Goal: Information Seeking & Learning: Understand process/instructions

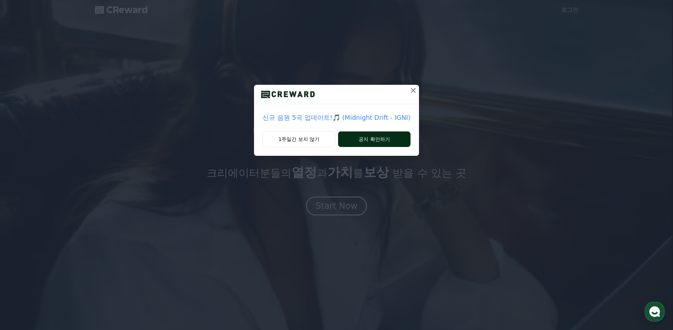
click at [375, 144] on button "공지 확인하기" at bounding box center [374, 140] width 72 height 16
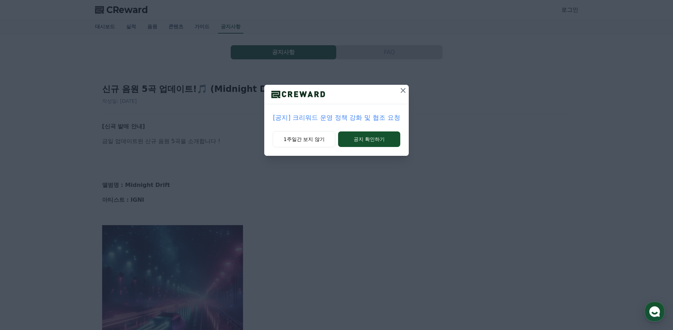
click at [364, 117] on p "[공지] 크리워드 운영 정책 강화 및 협조 요청" at bounding box center [336, 118] width 127 height 10
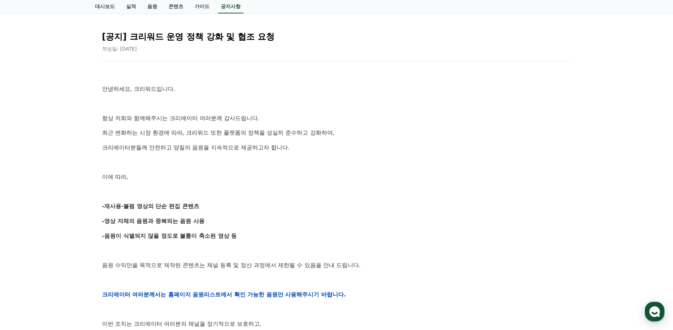
scroll to position [96, 0]
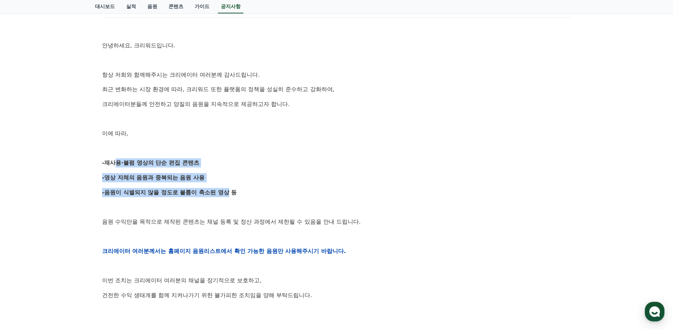
drag, startPoint x: 110, startPoint y: 161, endPoint x: 206, endPoint y: 192, distance: 101.3
click at [205, 191] on div "안녕하세요, 크리워드입니다. 항상 저희와 함께해주시는 크리에이터 여러분께 감사드립니다. 최근 변화하는 시장 환경에 따라, 크리워드 또한 플랫폼…" at bounding box center [336, 251] width 469 height 450
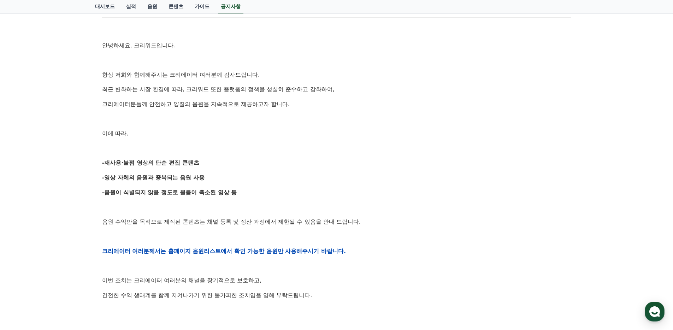
click at [216, 193] on strong "-음원이 식별되지 않을 정도로 볼륨이 축소된 영상 등" at bounding box center [169, 192] width 135 height 7
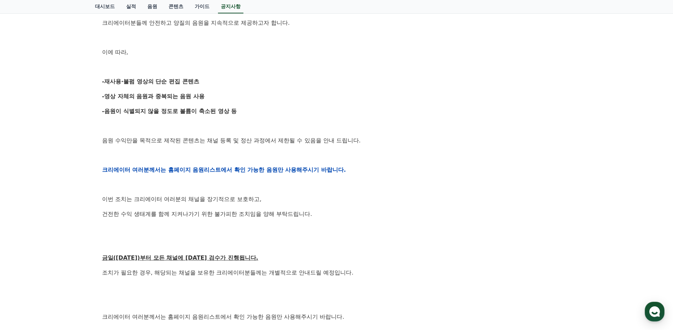
scroll to position [177, 0]
drag, startPoint x: 104, startPoint y: 136, endPoint x: 258, endPoint y: 130, distance: 154.6
click at [258, 130] on div "안녕하세요, 크리워드입니다. 항상 저희와 함께해주시는 크리에이터 여러분께 감사드립니다. 최근 변화하는 시장 환경에 따라, 크리워드 또한 플랫폼…" at bounding box center [336, 170] width 469 height 450
drag, startPoint x: 262, startPoint y: 134, endPoint x: 269, endPoint y: 138, distance: 8.1
click at [263, 134] on div "안녕하세요, 크리워드입니다. 항상 저희와 함께해주시는 크리에이터 여러분께 감사드립니다. 최근 변화하는 시장 환경에 따라, 크리워드 또한 플랫폼…" at bounding box center [336, 170] width 469 height 450
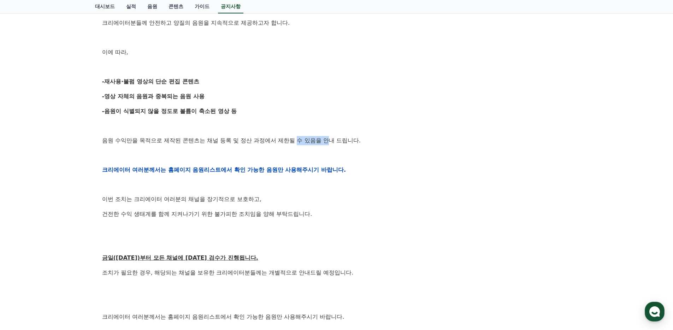
drag, startPoint x: 269, startPoint y: 138, endPoint x: 304, endPoint y: 140, distance: 34.3
click at [300, 140] on p "음원 수익만을 목적으로 제작된 콘텐츠는 채널 등록 및 정산 과정에서 제한될 수 있음을 안내 드립니다." at bounding box center [336, 140] width 469 height 9
click at [310, 139] on p "음원 수익만을 목적으로 제작된 콘텐츠는 채널 등록 및 정산 과정에서 제한될 수 있음을 안내 드립니다." at bounding box center [336, 140] width 469 height 9
drag, startPoint x: 315, startPoint y: 140, endPoint x: 113, endPoint y: 141, distance: 201.8
click at [114, 142] on p "음원 수익만을 목적으로 제작된 콘텐츠는 채널 등록 및 정산 과정에서 제한될 수 있음을 안내 드립니다." at bounding box center [336, 140] width 469 height 9
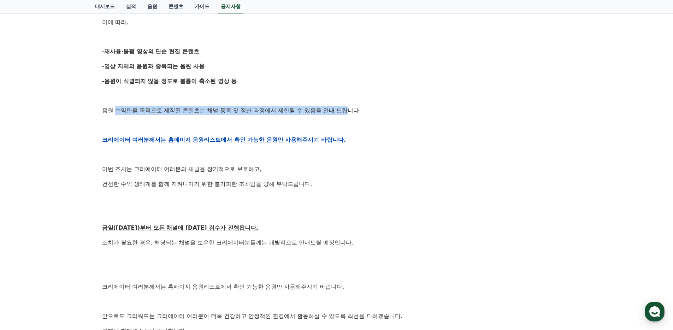
scroll to position [198, 0]
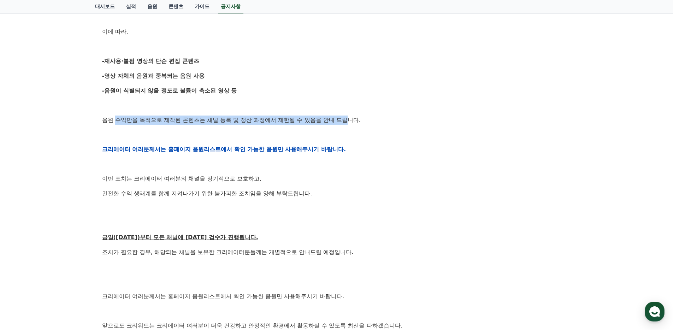
drag, startPoint x: 95, startPoint y: 60, endPoint x: 218, endPoint y: 89, distance: 127.2
click at [217, 89] on div "[공지] 크리워드 운영 정책 강화 및 협조 요청 작성일: 2025-09-15 안녕하세요, 크리워드입니다. 항상 저희와 함께해주시는 크리에이터 …" at bounding box center [337, 138] width 484 height 530
click at [224, 88] on p "-음원이 식별되지 않을 정도로 볼륨이 축소된 영상 등" at bounding box center [336, 90] width 469 height 9
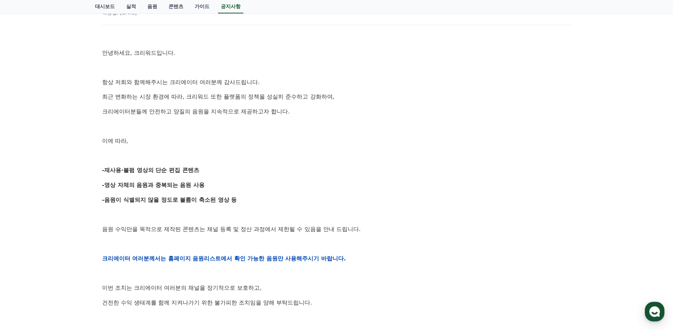
scroll to position [0, 0]
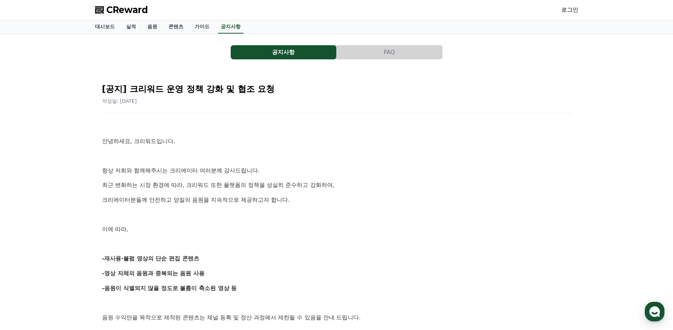
click at [385, 61] on div "공지사항 FAQ [공지] 크리워드 운영 정책 강화 및 협조 요청 작성일: 2025-09-15 안녕하세요, 크리워드입니다. 항상 저희와 함께해주…" at bounding box center [337, 320] width 484 height 561
click at [385, 56] on button "FAQ" at bounding box center [390, 52] width 106 height 14
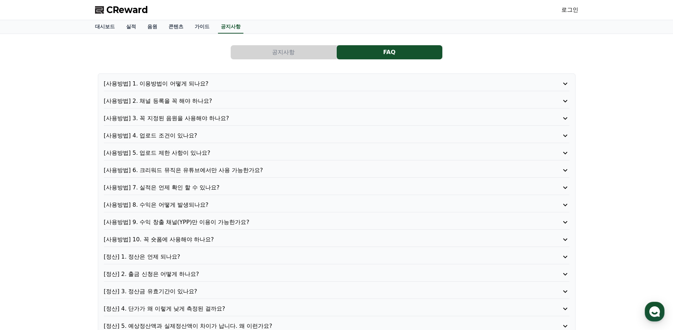
click at [223, 76] on div "[사용방법] 1. 이용방법이 어떻게 되나요? [사용방법] 2. 채널 등록을 꼭 해야 하나요? [사용방법] 3. 꼭 지정된 음원을 사용해야 하나…" at bounding box center [337, 205] width 478 height 263
click at [220, 85] on p "[사용방법] 1. 이용방법이 어떻게 되나요?" at bounding box center [318, 84] width 429 height 8
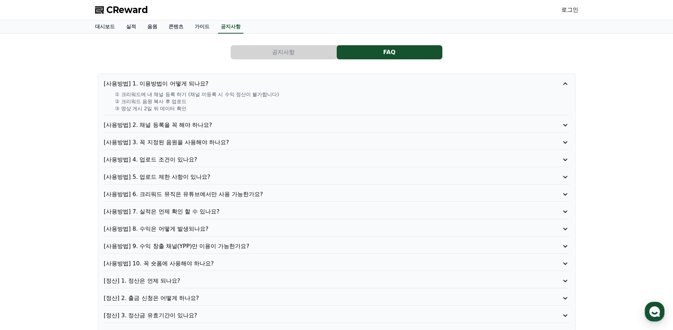
click at [220, 84] on p "[사용방법] 1. 이용방법이 어떻게 되나요?" at bounding box center [318, 84] width 429 height 8
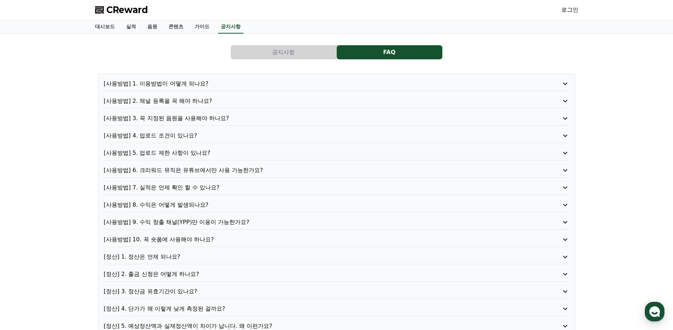
click at [198, 101] on p "[사용방법] 2. 채널 등록을 꼭 해야 하나요?" at bounding box center [318, 101] width 429 height 8
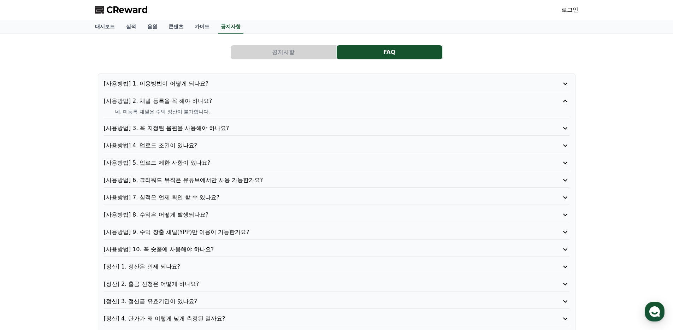
click at [197, 101] on p "[사용방법] 2. 채널 등록을 꼭 해야 하나요?" at bounding box center [318, 101] width 429 height 8
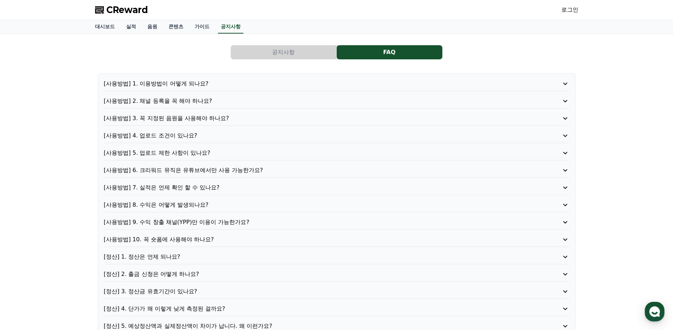
click at [193, 120] on p "[사용방법] 3. 꼭 지정된 음원을 사용해야 하나요?" at bounding box center [318, 118] width 429 height 8
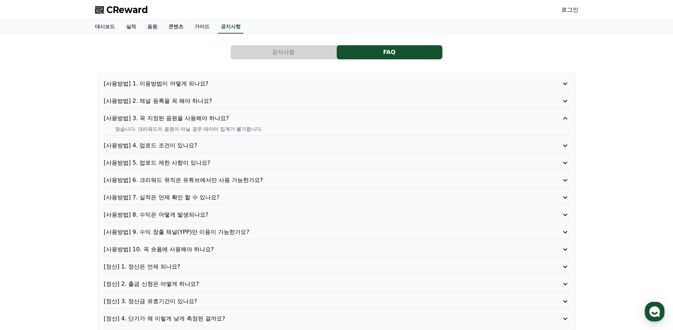
click at [191, 145] on p "[사용방법] 4. 업로드 조건이 있나요?" at bounding box center [318, 145] width 429 height 8
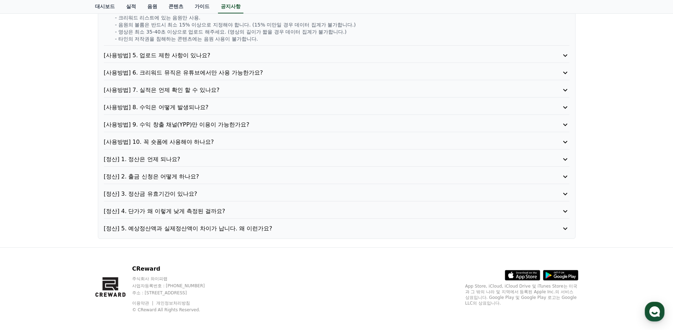
scroll to position [121, 0]
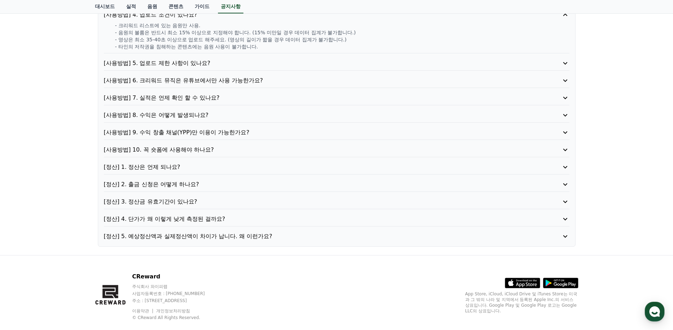
click at [205, 62] on p "[사용방법] 5. 업로드 제한 사항이 있나요?" at bounding box center [318, 63] width 429 height 8
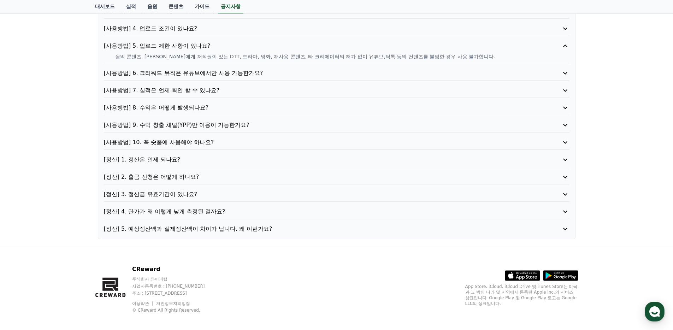
scroll to position [100, 0]
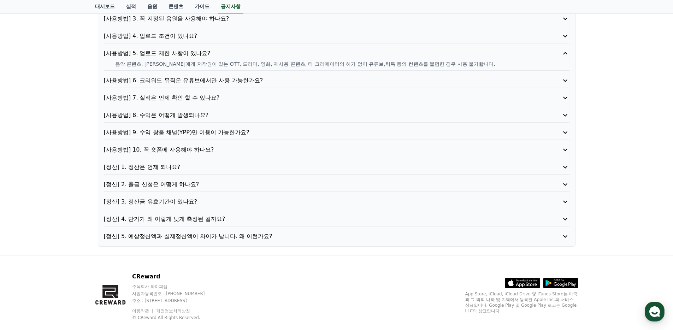
click at [190, 81] on p "[사용방법] 6. 크리워드 뮤직은 유튜브에서만 사용 가능한가요?" at bounding box center [318, 80] width 429 height 8
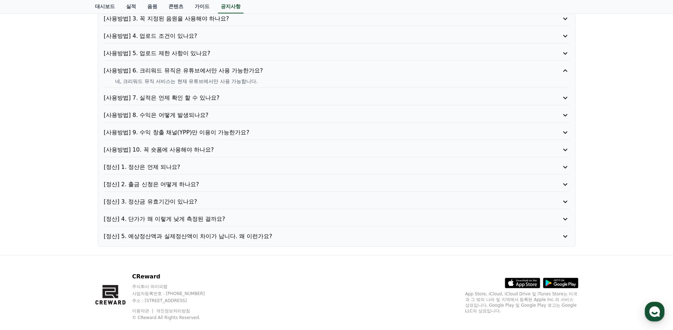
click at [189, 98] on p "[사용방법] 7. 실적은 언제 확인 할 수 있나요?" at bounding box center [318, 98] width 429 height 8
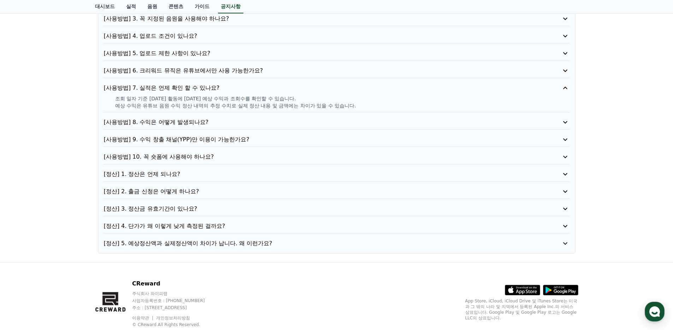
click at [195, 124] on p "[사용방법] 8. 수익은 어떻게 발생되나요?" at bounding box center [318, 122] width 429 height 8
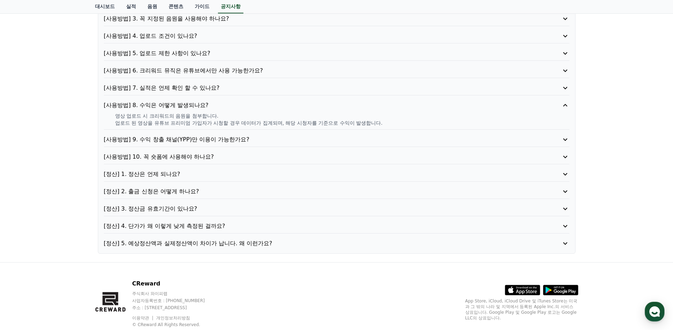
click at [198, 138] on p "[사용방법] 9. 수익 창출 채널(YPP)만 이용이 가능한가요?" at bounding box center [318, 139] width 429 height 8
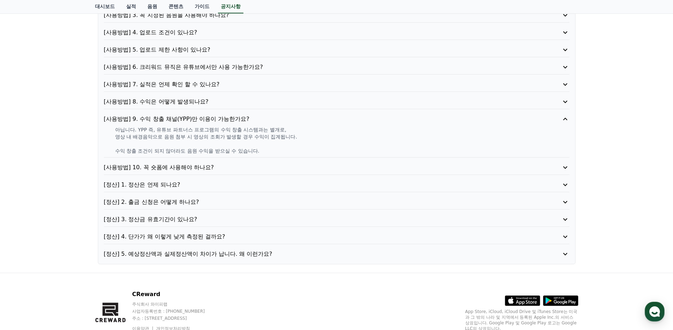
scroll to position [109, 0]
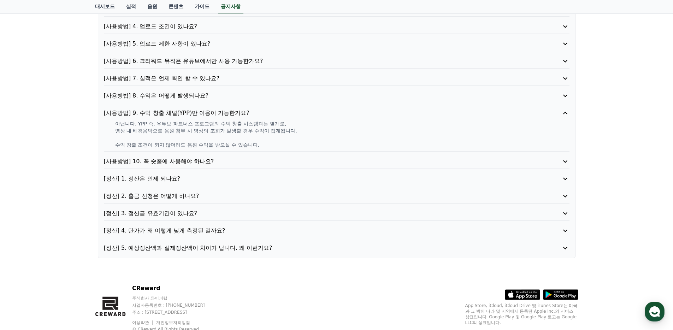
click at [196, 157] on div "[사용방법] 1. 이용방법이 어떻게 되나요? [사용방법] 2. 채널 등록을 꼭 해야 하나요? [사용방법] 3. 꼭 지정된 음원을 사용해야 하나…" at bounding box center [337, 111] width 478 height 294
click at [216, 157] on p "[사용방법] 10. 꼭 숏폼에 사용해야 하나요?" at bounding box center [318, 161] width 429 height 8
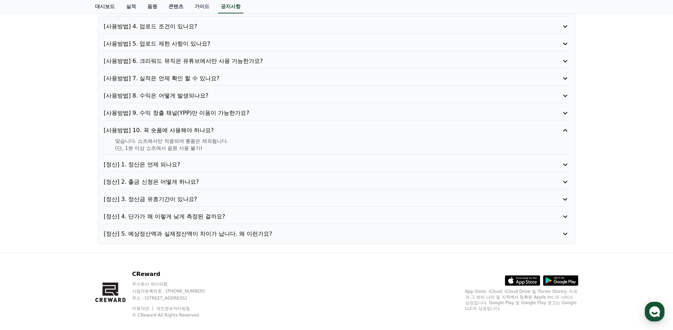
click at [62, 142] on div "공지사항 FAQ [사용방법] 1. 이용방법이 어떻게 되나요? [사용방법] 2. 채널 등록을 꼭 해야 하나요? [사용방법] 3. 꼭 지정된 음원…" at bounding box center [336, 89] width 673 height 328
click at [195, 164] on p "[정산] 1. 정산은 언제 되나요?" at bounding box center [318, 164] width 429 height 8
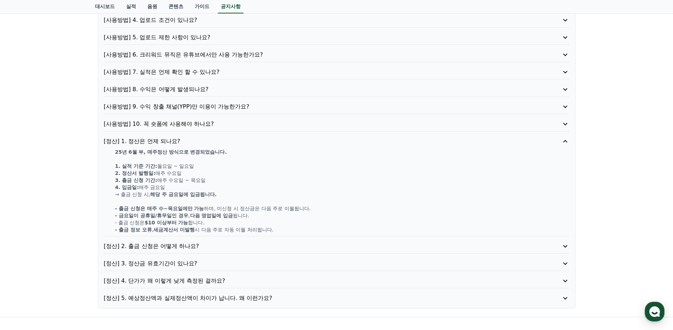
scroll to position [124, 0]
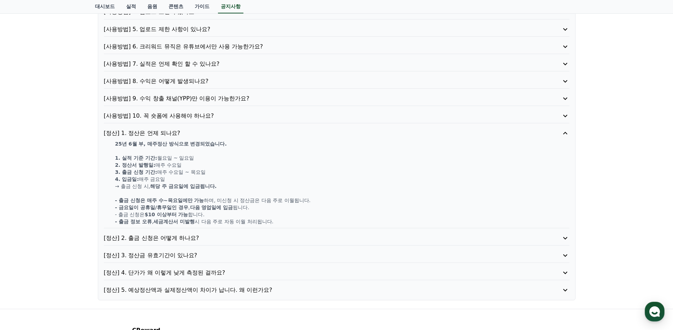
click at [186, 239] on p "[정산] 2. 출금 신청은 어떻게 하나요?" at bounding box center [318, 238] width 429 height 8
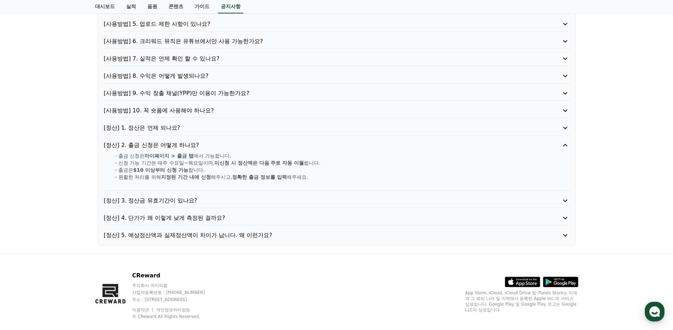
scroll to position [137, 0]
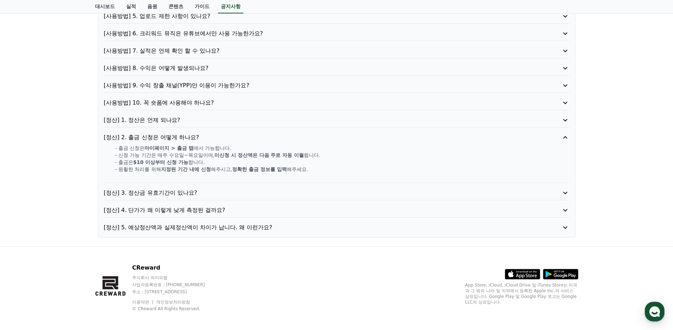
click at [192, 195] on p "[정산] 3. 정산금 유효기간이 있나요?" at bounding box center [318, 193] width 429 height 8
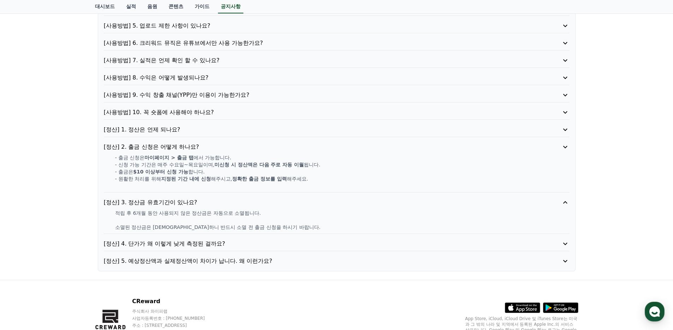
scroll to position [127, 0]
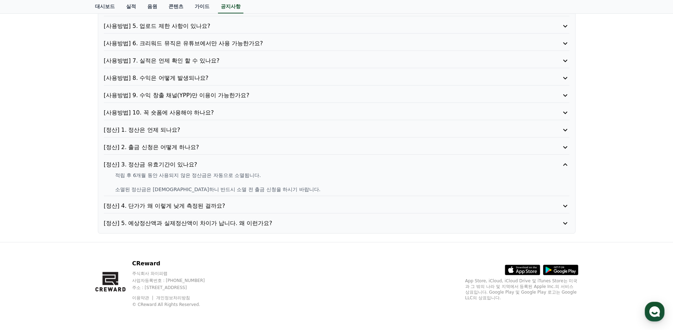
click at [189, 205] on p "[정산] 4. 단가가 왜 이렇게 낮게 측정된 걸까요?" at bounding box center [318, 206] width 429 height 8
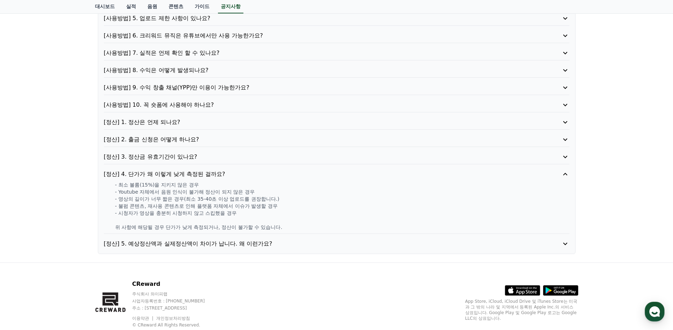
scroll to position [141, 0]
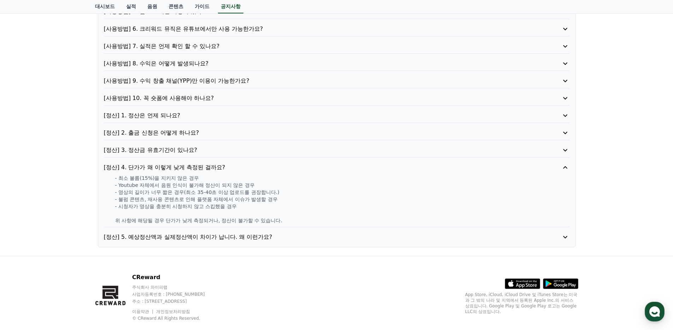
click at [194, 234] on p "[정산] 5. 예상정산액과 실제정산액이 차이가 납니다. 왜 이런가요?" at bounding box center [318, 237] width 429 height 8
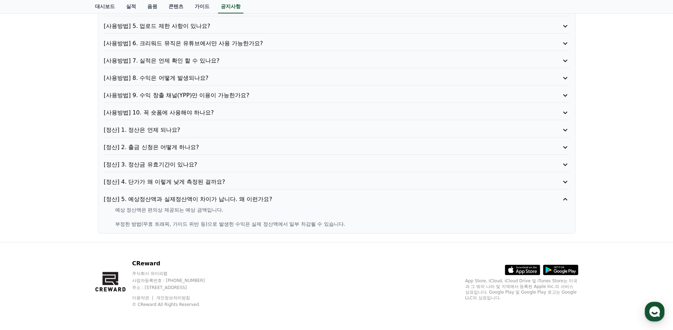
scroll to position [0, 0]
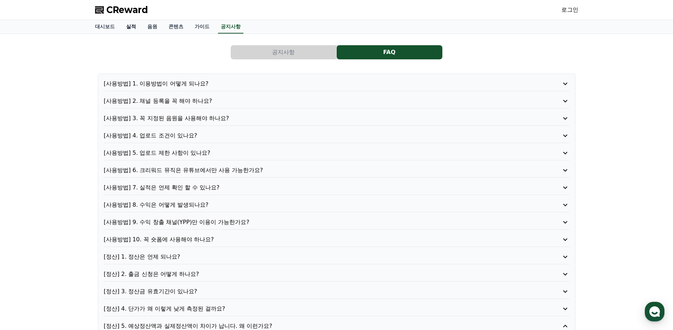
click at [125, 30] on link "실적" at bounding box center [131, 26] width 21 height 13
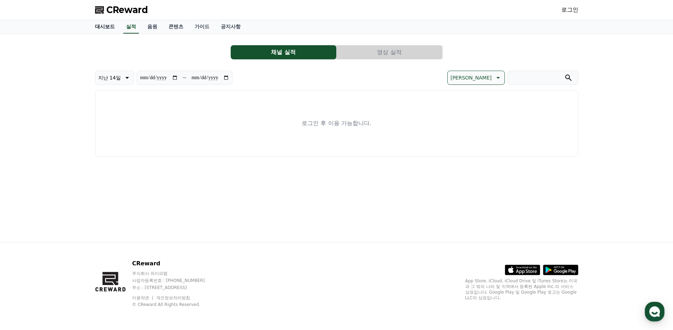
click at [105, 25] on link "대시보드" at bounding box center [104, 26] width 31 height 13
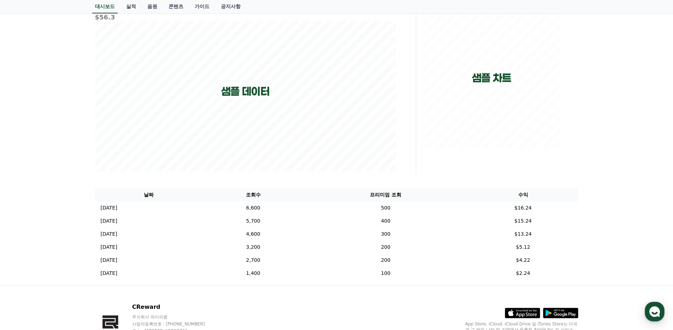
scroll to position [93, 0]
click at [526, 208] on td "$16.24" at bounding box center [523, 207] width 110 height 13
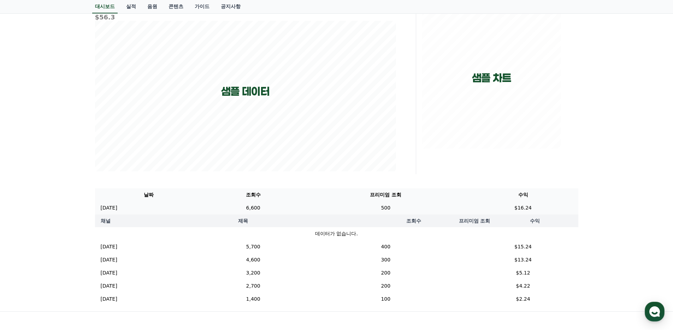
click at [526, 208] on td "$16.24" at bounding box center [523, 207] width 110 height 13
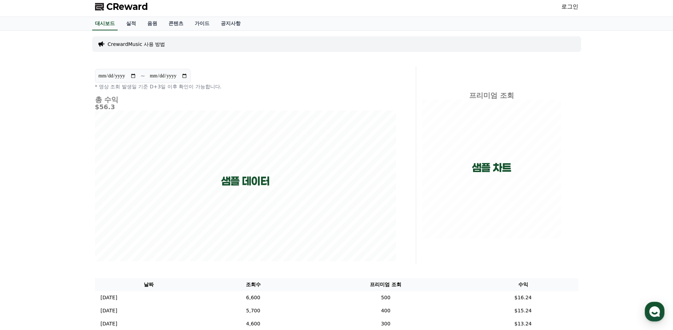
scroll to position [0, 0]
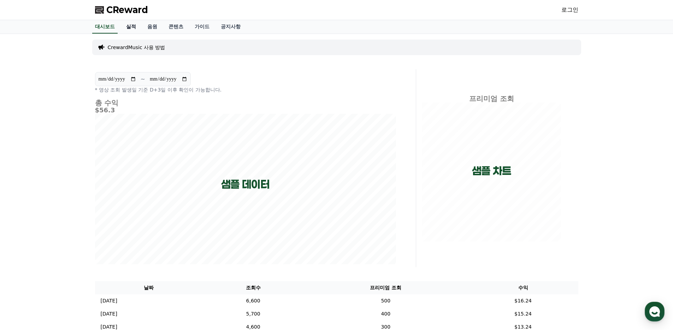
click at [129, 27] on link "실적" at bounding box center [131, 26] width 21 height 13
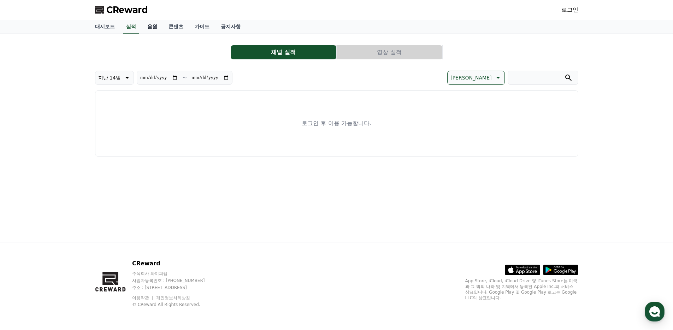
click at [142, 24] on link "음원" at bounding box center [152, 26] width 21 height 13
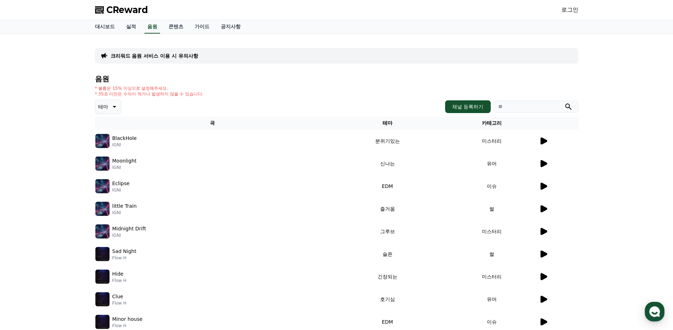
click at [111, 107] on icon at bounding box center [114, 107] width 8 height 8
click at [176, 91] on p "* 35초 미만은 수익이 적거나 발생하지 않을 수 있습니다." at bounding box center [149, 94] width 109 height 6
click at [114, 108] on icon at bounding box center [114, 107] width 8 height 8
click at [543, 140] on icon at bounding box center [544, 141] width 7 height 7
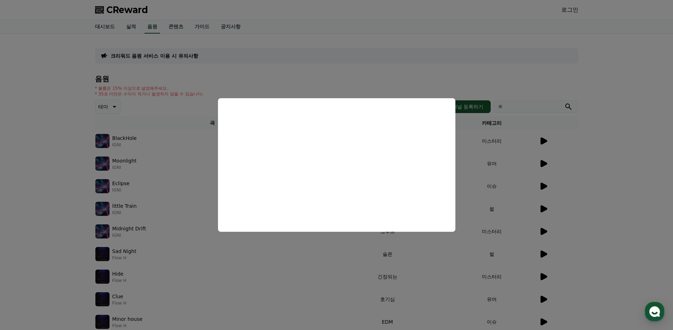
click at [494, 170] on button "close modal" at bounding box center [336, 165] width 673 height 330
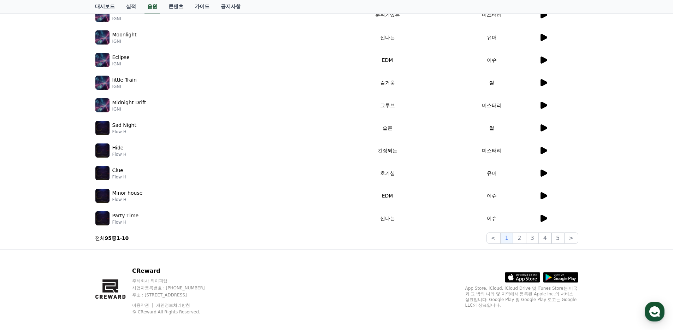
scroll to position [134, 0]
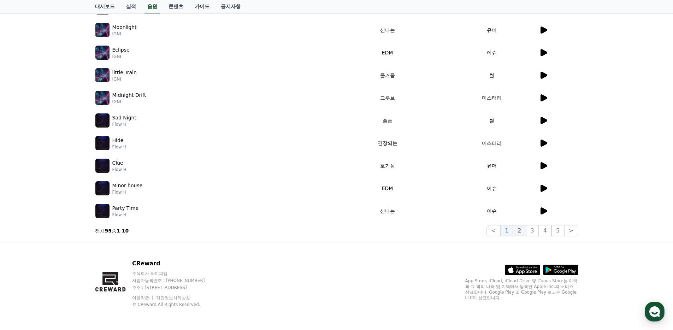
click at [519, 229] on button "2" at bounding box center [519, 230] width 13 height 11
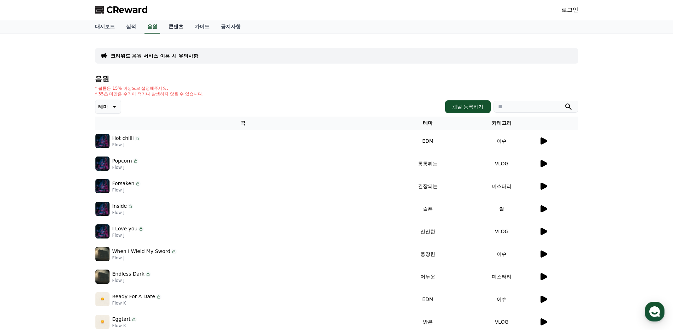
click at [173, 28] on link "콘텐츠" at bounding box center [176, 26] width 26 height 13
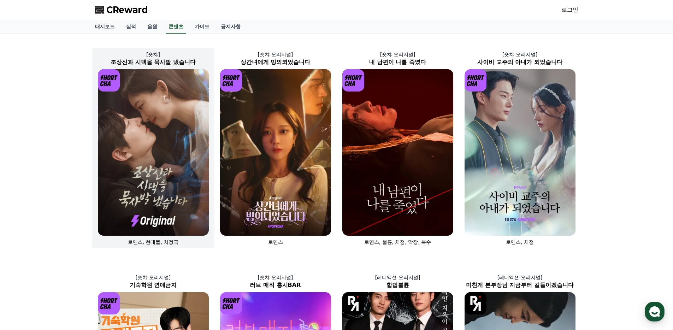
click at [171, 97] on img at bounding box center [153, 152] width 111 height 166
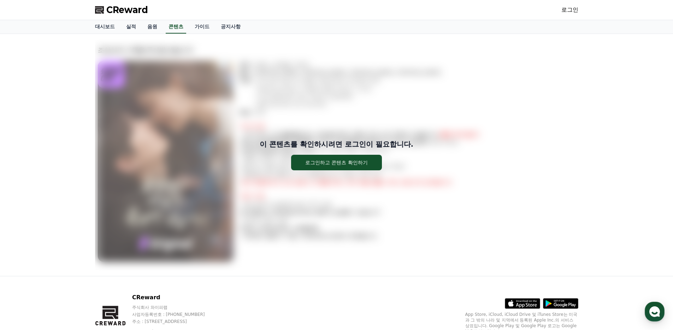
click at [571, 11] on link "로그인" at bounding box center [570, 10] width 17 height 8
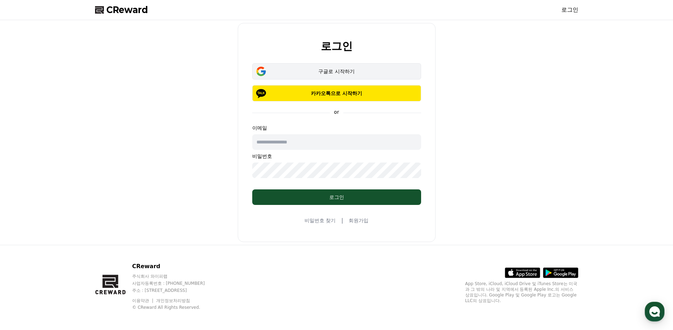
click at [347, 70] on div "구글로 시작하기" at bounding box center [337, 71] width 148 height 7
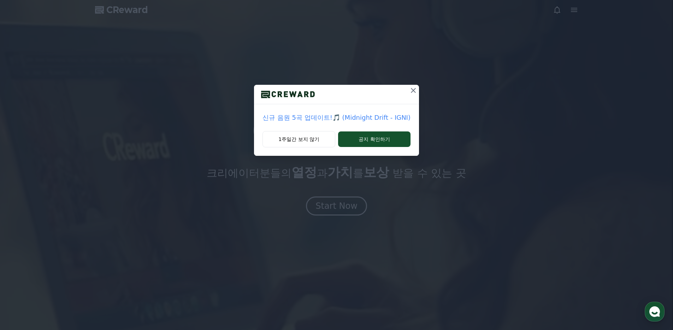
click at [409, 90] on icon at bounding box center [413, 90] width 8 height 8
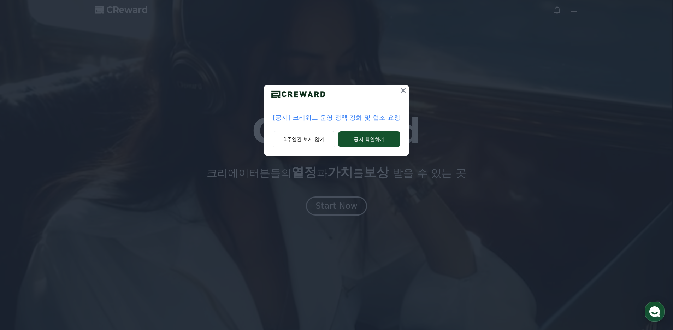
click at [402, 92] on icon at bounding box center [403, 90] width 8 height 8
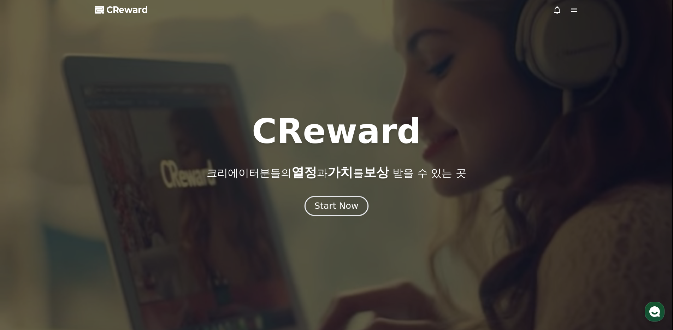
click at [350, 213] on button "Start Now" at bounding box center [337, 206] width 64 height 20
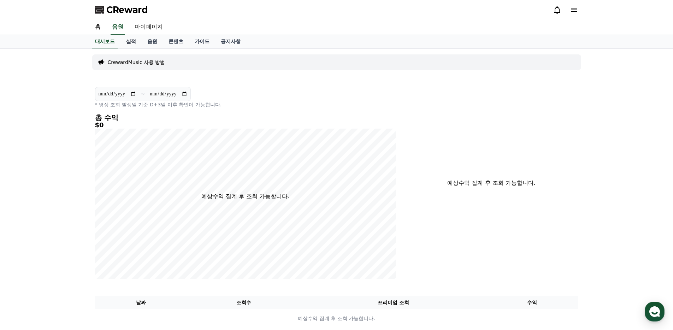
click at [123, 46] on link "실적" at bounding box center [131, 41] width 21 height 13
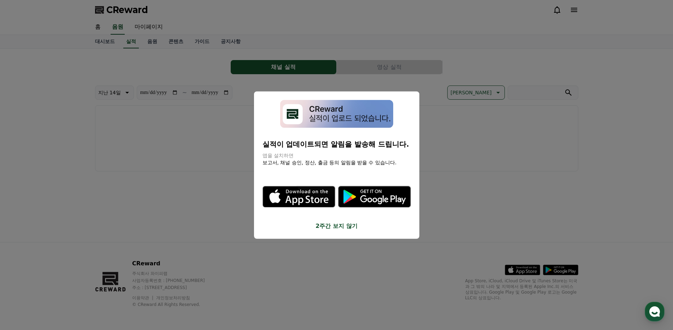
click at [189, 84] on button "close modal" at bounding box center [336, 165] width 673 height 330
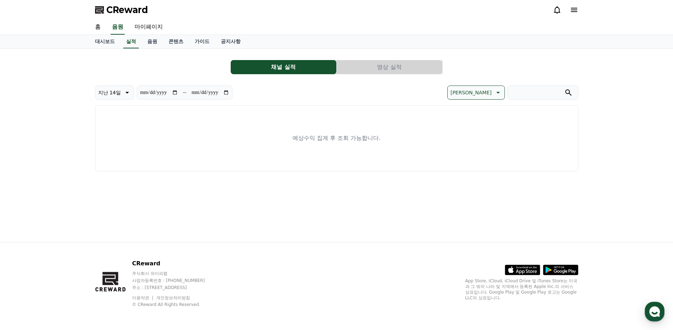
click at [120, 13] on span "CReward" at bounding box center [127, 9] width 42 height 11
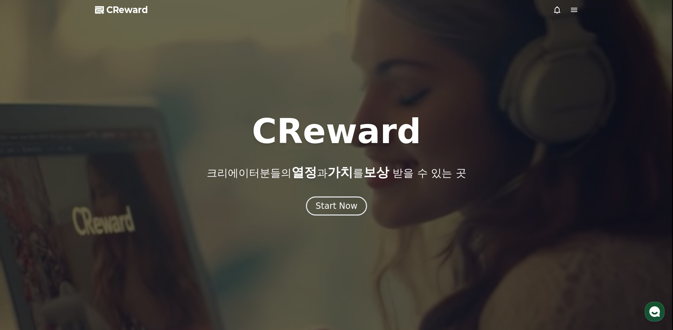
click at [129, 16] on div at bounding box center [336, 165] width 673 height 330
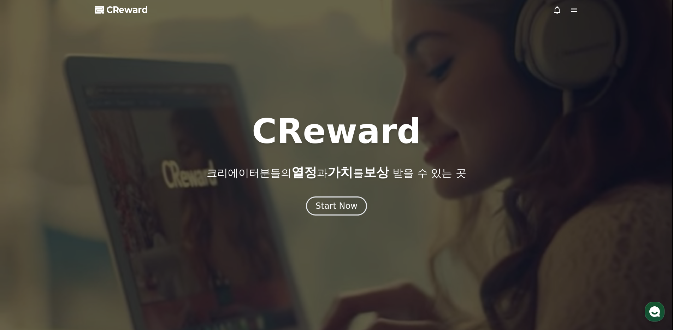
click at [130, 12] on span "CReward" at bounding box center [127, 9] width 42 height 11
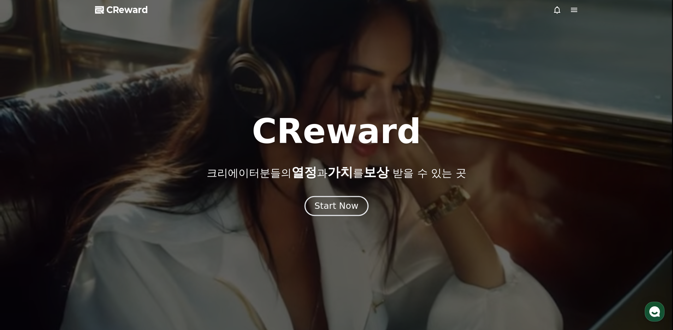
click at [339, 204] on div "Start Now" at bounding box center [337, 206] width 44 height 12
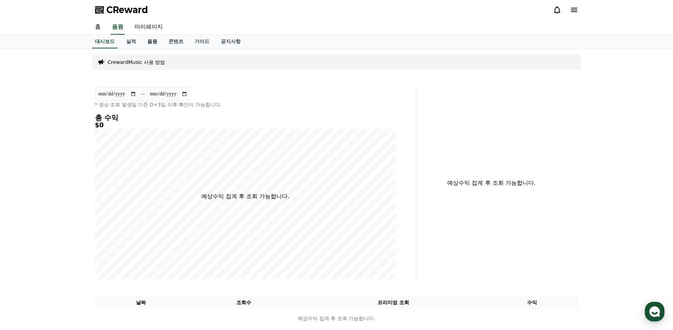
click at [148, 38] on link "음원" at bounding box center [152, 41] width 21 height 13
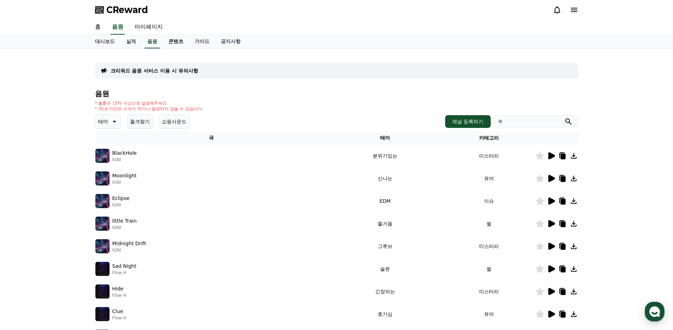
click at [166, 42] on link "콘텐츠" at bounding box center [176, 41] width 26 height 13
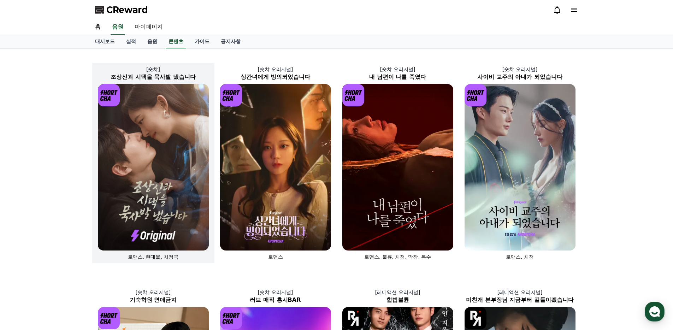
click at [163, 173] on img at bounding box center [153, 167] width 111 height 166
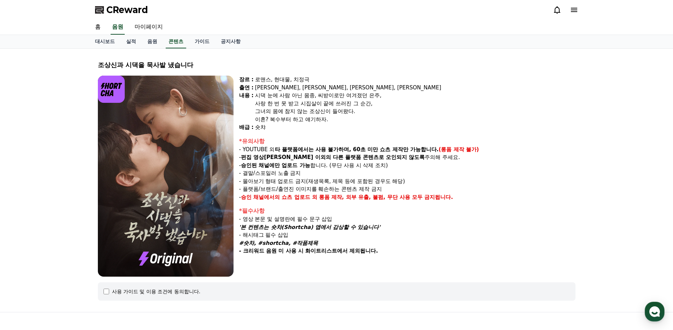
drag, startPoint x: 275, startPoint y: 80, endPoint x: 331, endPoint y: 117, distance: 67.5
click at [322, 113] on div "장르 : 로맨스, 현대물, 치정극 출연 : [PERSON_NAME], [PERSON_NAME], [PERSON_NAME], [PERSON_NA…" at bounding box center [407, 104] width 337 height 56
click at [345, 125] on div "숏챠" at bounding box center [415, 127] width 321 height 8
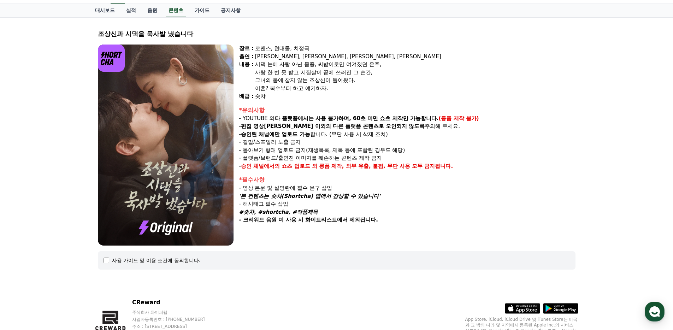
scroll to position [70, 0]
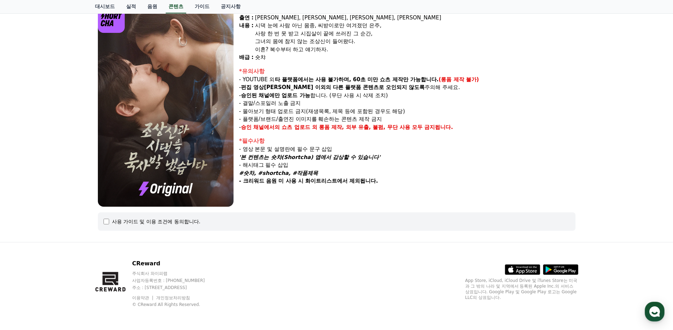
drag, startPoint x: 244, startPoint y: 128, endPoint x: 385, endPoint y: 129, distance: 140.7
click at [384, 129] on p "- 승인 채널에서의 쇼츠 업로드 외 롱폼 제작, 외부 유출, 불펌, 무단 사용 모두 금지됩니다." at bounding box center [407, 127] width 337 height 8
click at [386, 129] on strong "롱폼 제작, 외부 유출, 불펌, 무단 사용 모두 금지됩니다." at bounding box center [386, 127] width 134 height 6
drag, startPoint x: 156, startPoint y: 217, endPoint x: 148, endPoint y: 224, distance: 10.0
click at [155, 217] on div "사용 가이드 및 이용 조건에 동의합니다." at bounding box center [337, 221] width 478 height 18
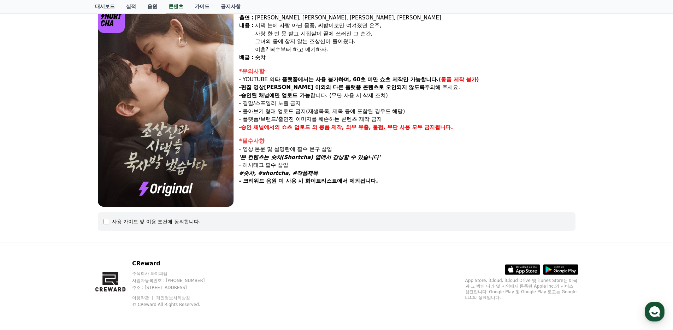
drag, startPoint x: 119, startPoint y: 227, endPoint x: 116, endPoint y: 225, distance: 3.6
click at [119, 227] on div "사용 가이드 및 이용 조건에 동의합니다." at bounding box center [337, 221] width 478 height 18
click at [101, 221] on div "사용 가이드 및 이용 조건에 동의합니다." at bounding box center [337, 221] width 478 height 18
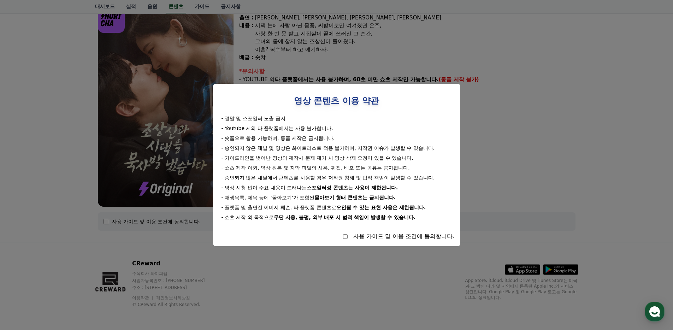
select select
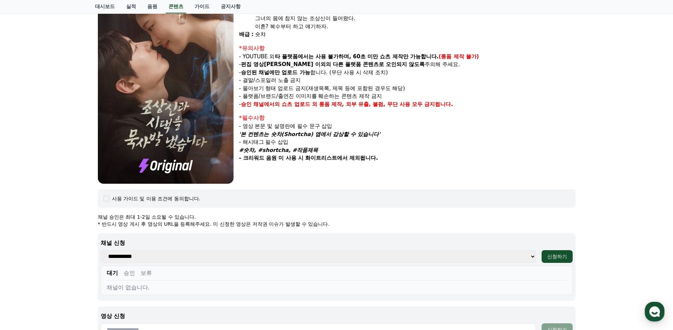
scroll to position [0, 0]
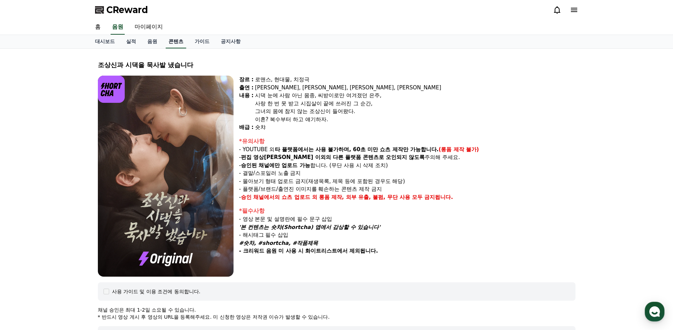
click at [168, 42] on link "콘텐츠" at bounding box center [176, 41] width 21 height 13
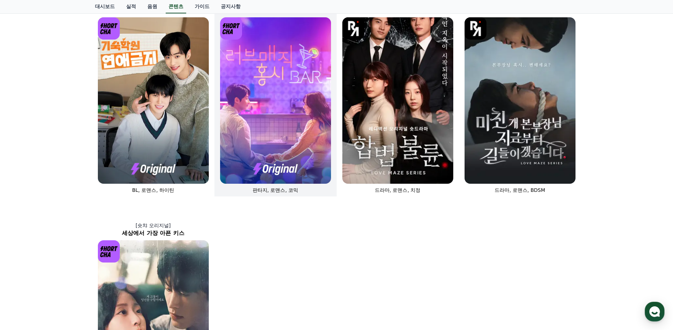
scroll to position [473, 0]
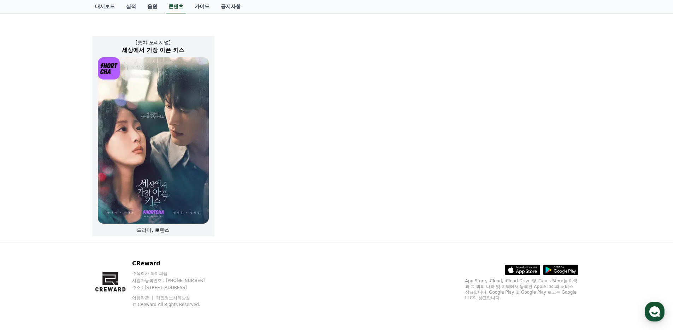
click at [182, 132] on img at bounding box center [153, 140] width 111 height 166
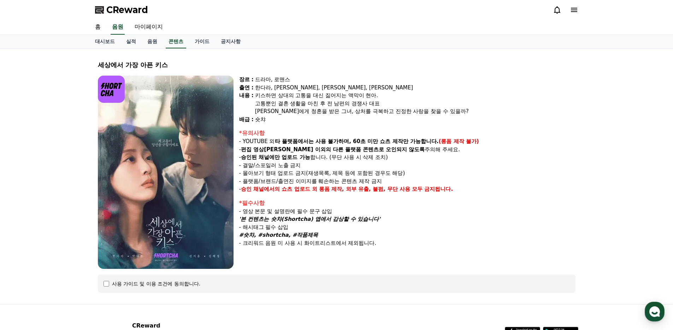
drag, startPoint x: 273, startPoint y: 141, endPoint x: 321, endPoint y: 138, distance: 47.8
click at [321, 138] on p "- YOUTUBE 외 타 플랫폼에서는 사용 불가하며, 60초 미만 쇼츠 제작만 가능합니다. (롱폼 제작 불가)" at bounding box center [407, 142] width 337 height 8
drag, startPoint x: 347, startPoint y: 138, endPoint x: 386, endPoint y: 141, distance: 39.0
click at [384, 140] on p "- YOUTUBE 외 타 플랫폼에서는 사용 불가하며, 60초 미만 쇼츠 제작만 가능합니다. (롱폼 제작 불가)" at bounding box center [407, 142] width 337 height 8
click at [401, 146] on p "- 편집 영상[PERSON_NAME] 이외의 다른 플랫폼 콘텐츠로 오인되지 않도록 주의해 주세요." at bounding box center [407, 150] width 337 height 8
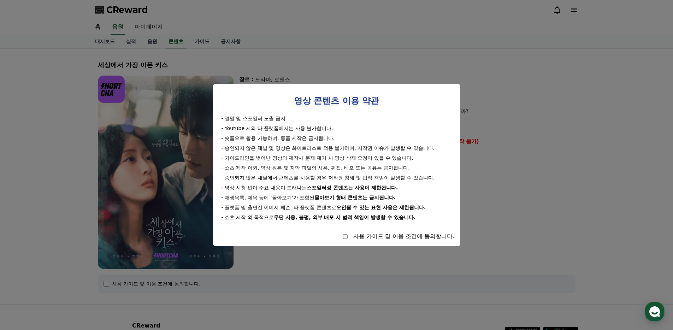
select select
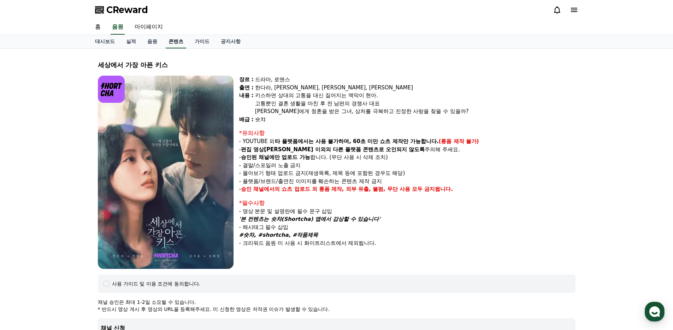
click at [170, 40] on link "콘텐츠" at bounding box center [176, 41] width 21 height 13
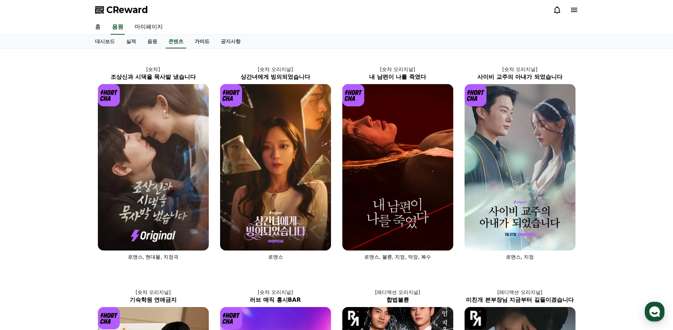
click at [192, 41] on link "가이드" at bounding box center [202, 41] width 26 height 13
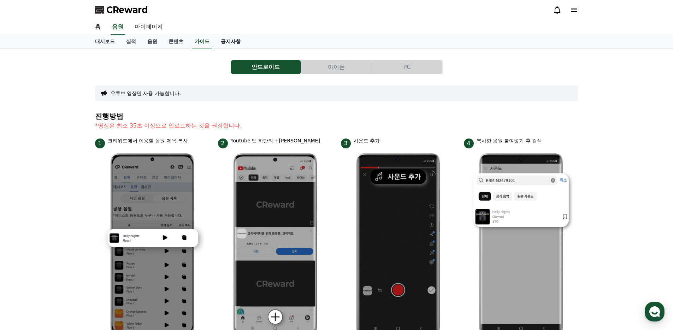
click at [217, 42] on link "공지사항" at bounding box center [230, 41] width 31 height 13
